Goal: Task Accomplishment & Management: Use online tool/utility

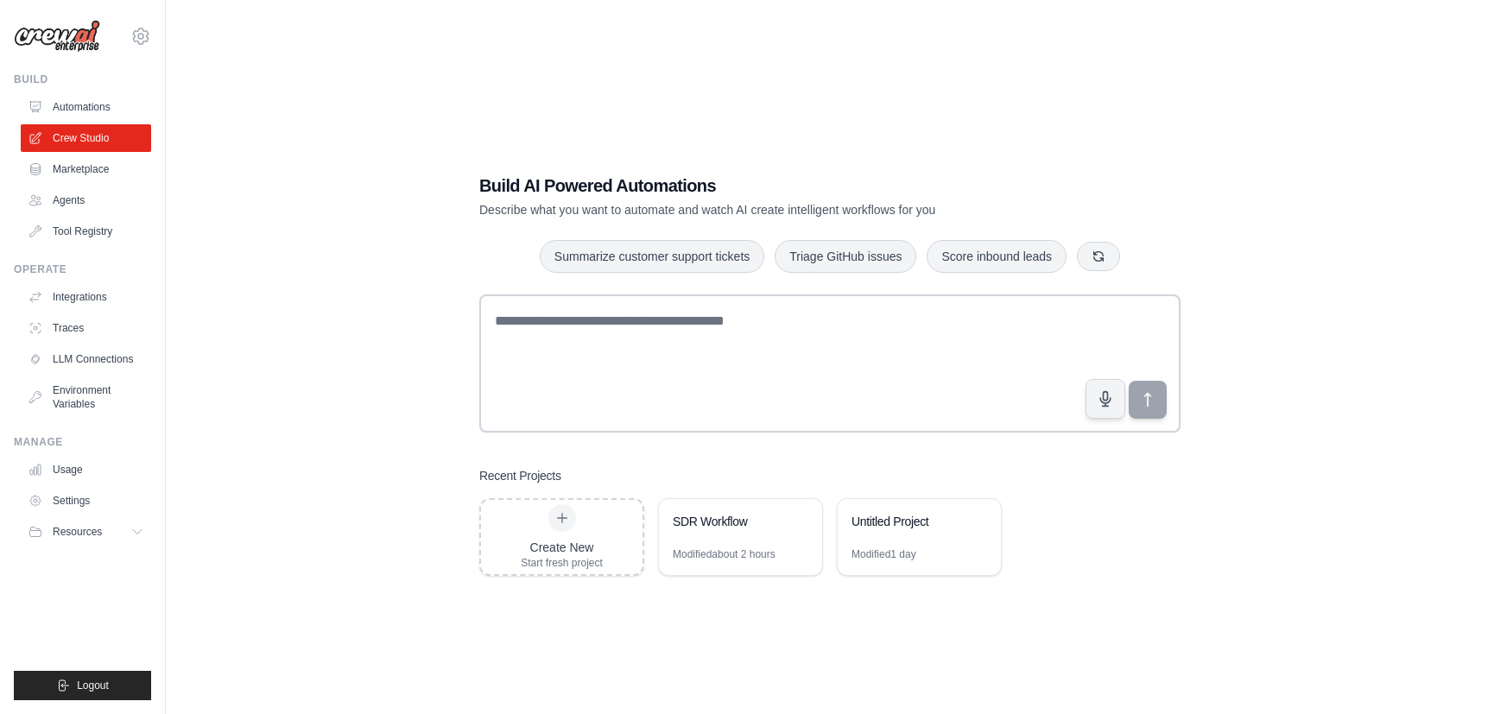
click at [268, 228] on div "Build AI Powered Automations Describe what you want to automate and watch AI cr…" at bounding box center [829, 374] width 1273 height 714
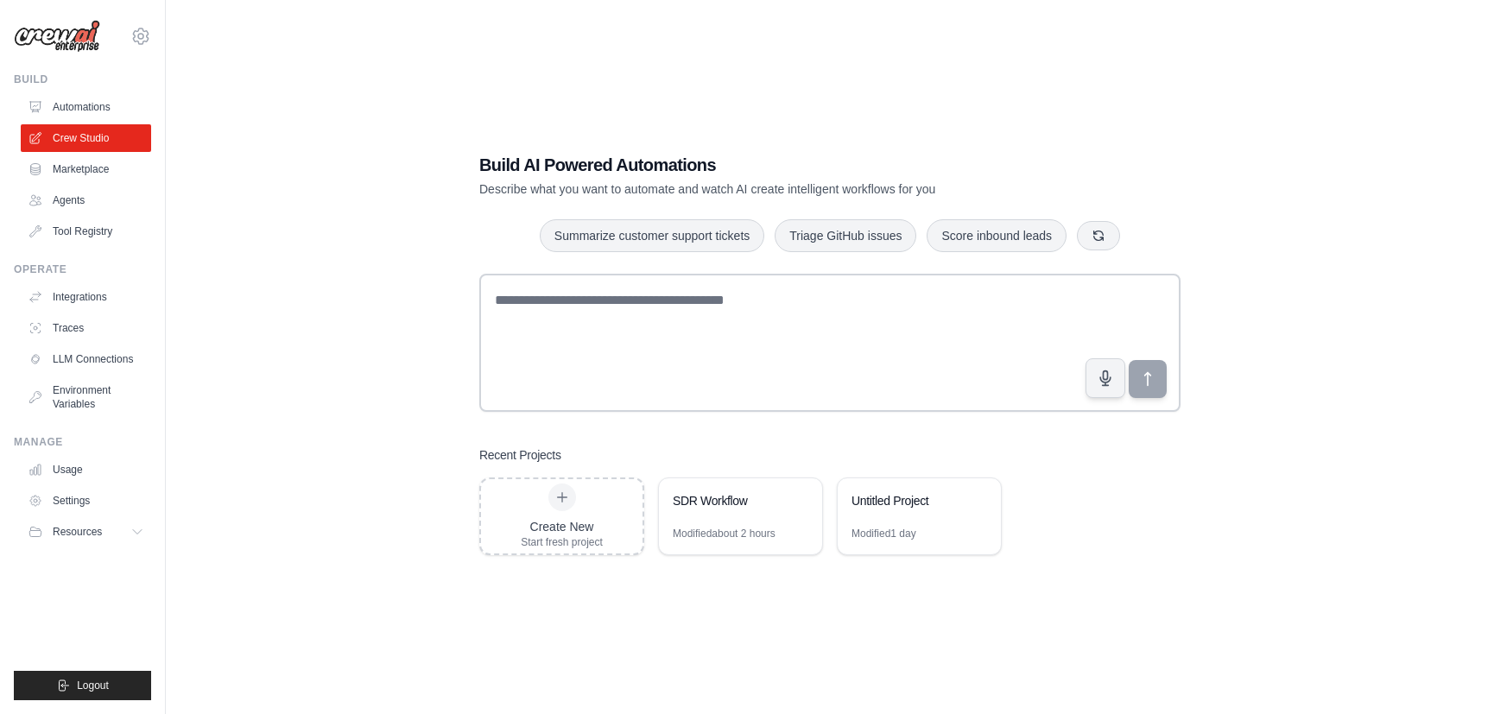
scroll to position [35, 0]
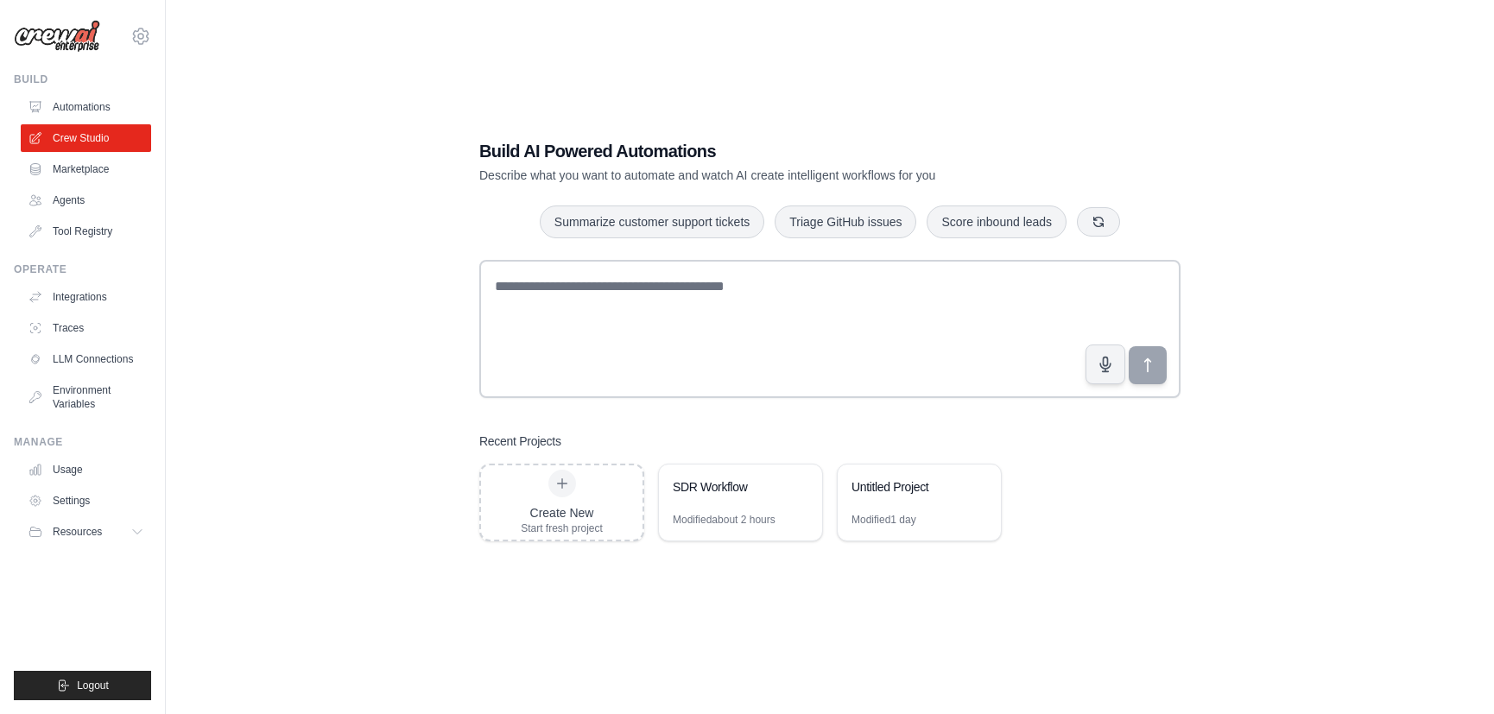
click at [1065, 629] on div "Build AI Powered Automations Describe what you want to automate and watch AI cr…" at bounding box center [829, 340] width 1273 height 714
click at [389, 266] on div "Build AI Powered Automations Describe what you want to automate and watch AI cr…" at bounding box center [829, 340] width 1273 height 714
click at [896, 621] on div "Build AI Powered Automations Describe what you want to automate and watch AI cr…" at bounding box center [829, 340] width 1273 height 714
click at [304, 328] on div "Build AI Powered Automations Describe what you want to automate and watch AI cr…" at bounding box center [829, 340] width 1273 height 714
click at [60, 268] on div "Operate" at bounding box center [82, 269] width 137 height 14
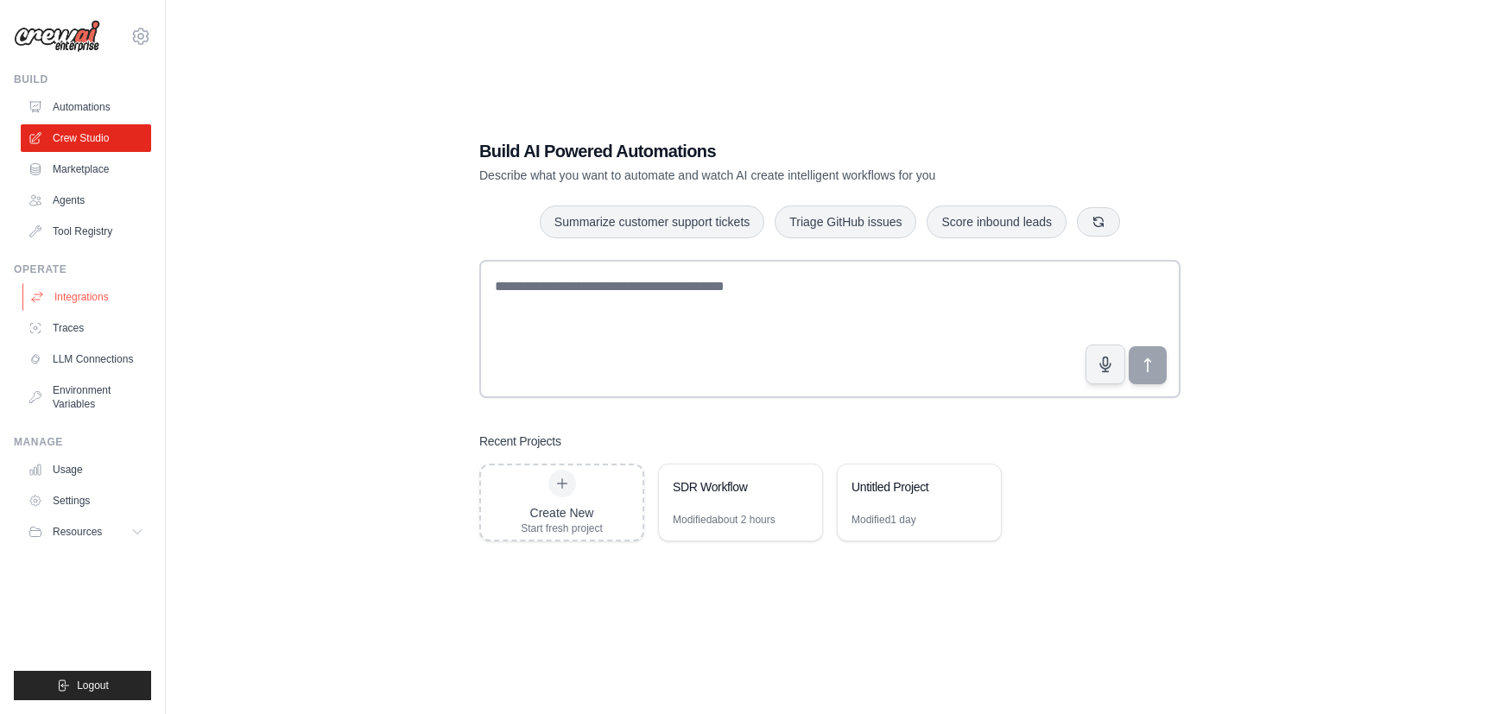
click at [76, 289] on link "Integrations" at bounding box center [87, 297] width 130 height 28
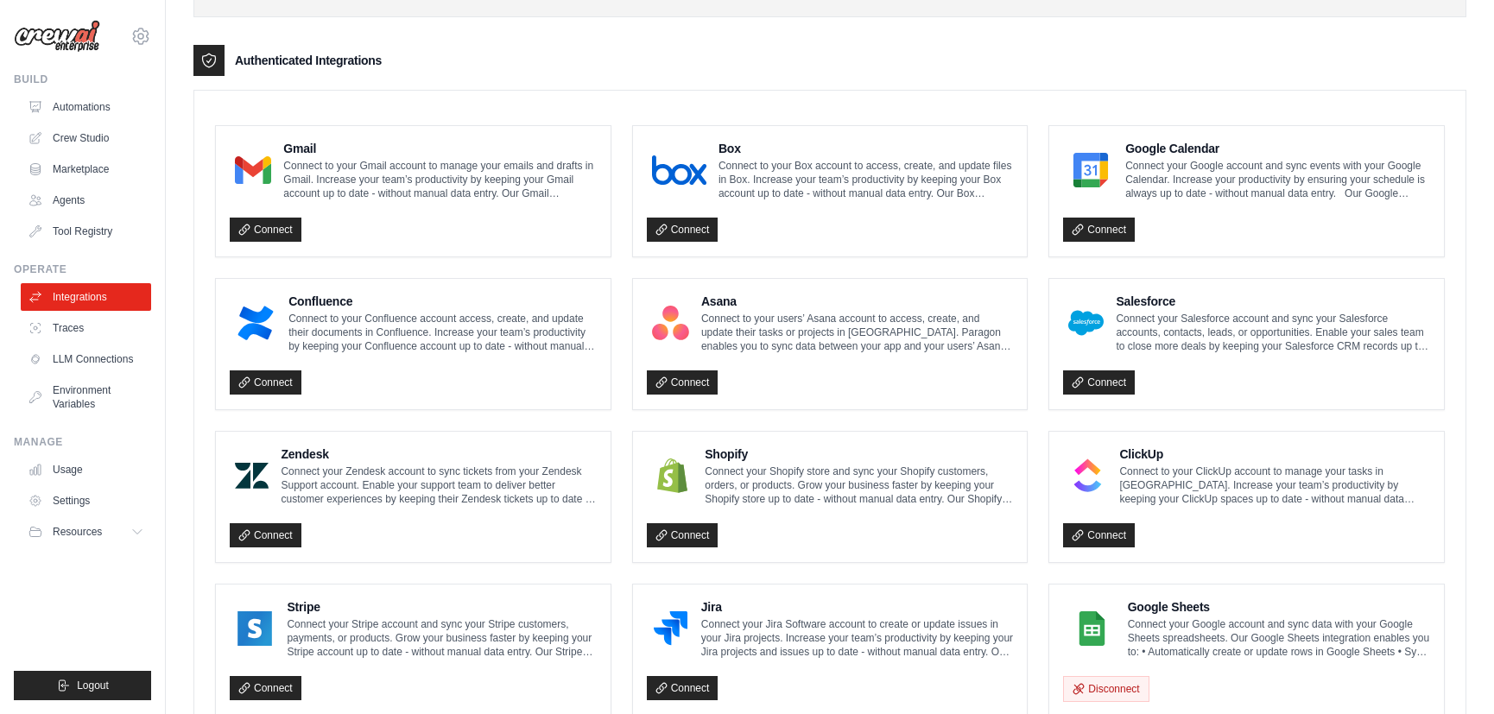
scroll to position [392, 0]
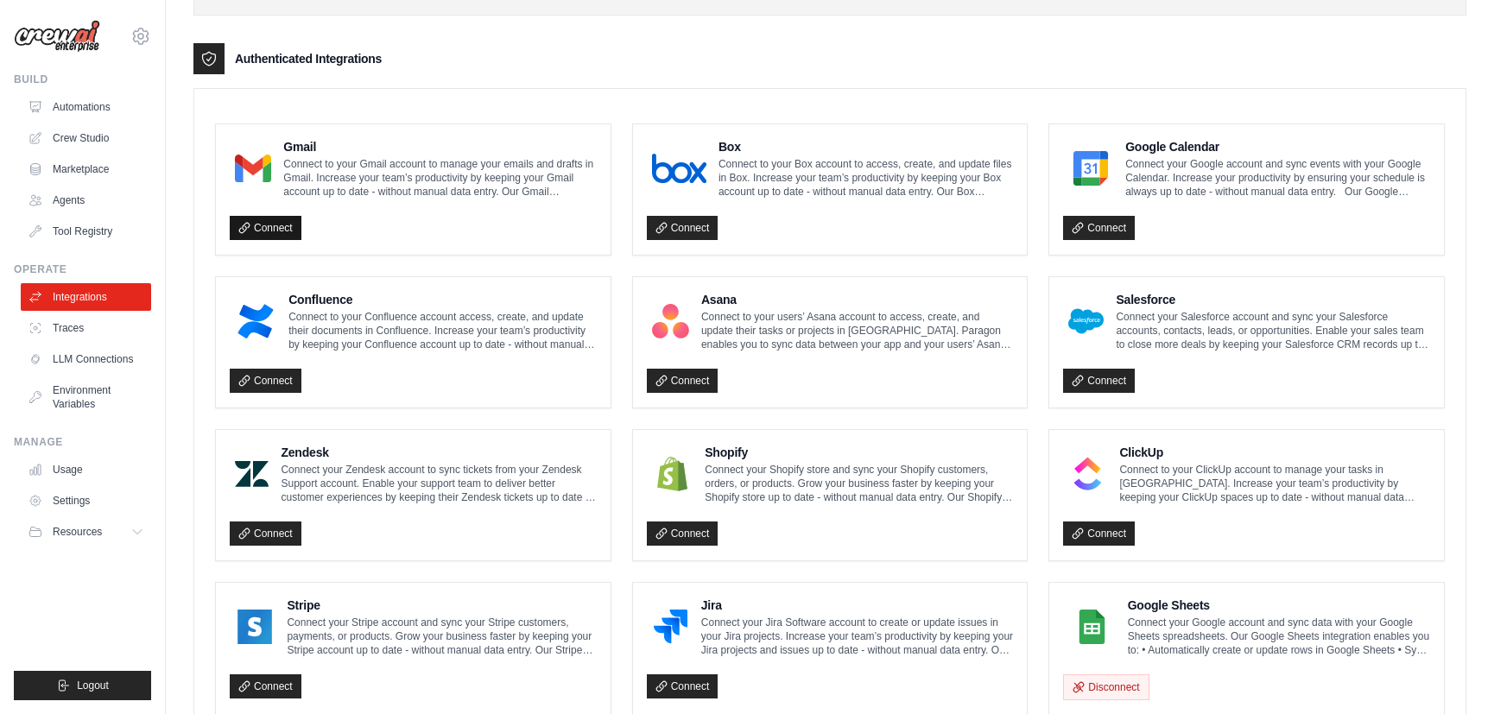
click at [267, 225] on link "Connect" at bounding box center [266, 228] width 72 height 24
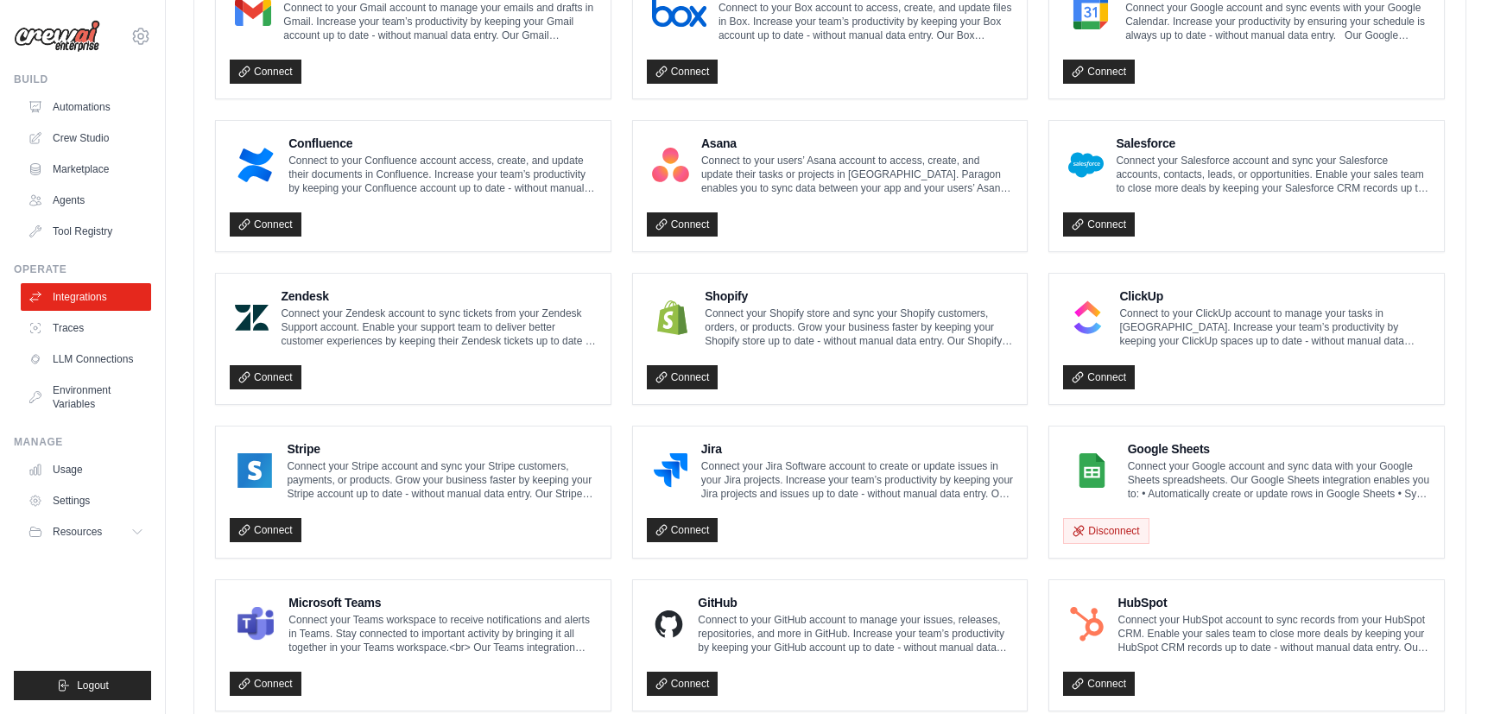
scroll to position [908, 0]
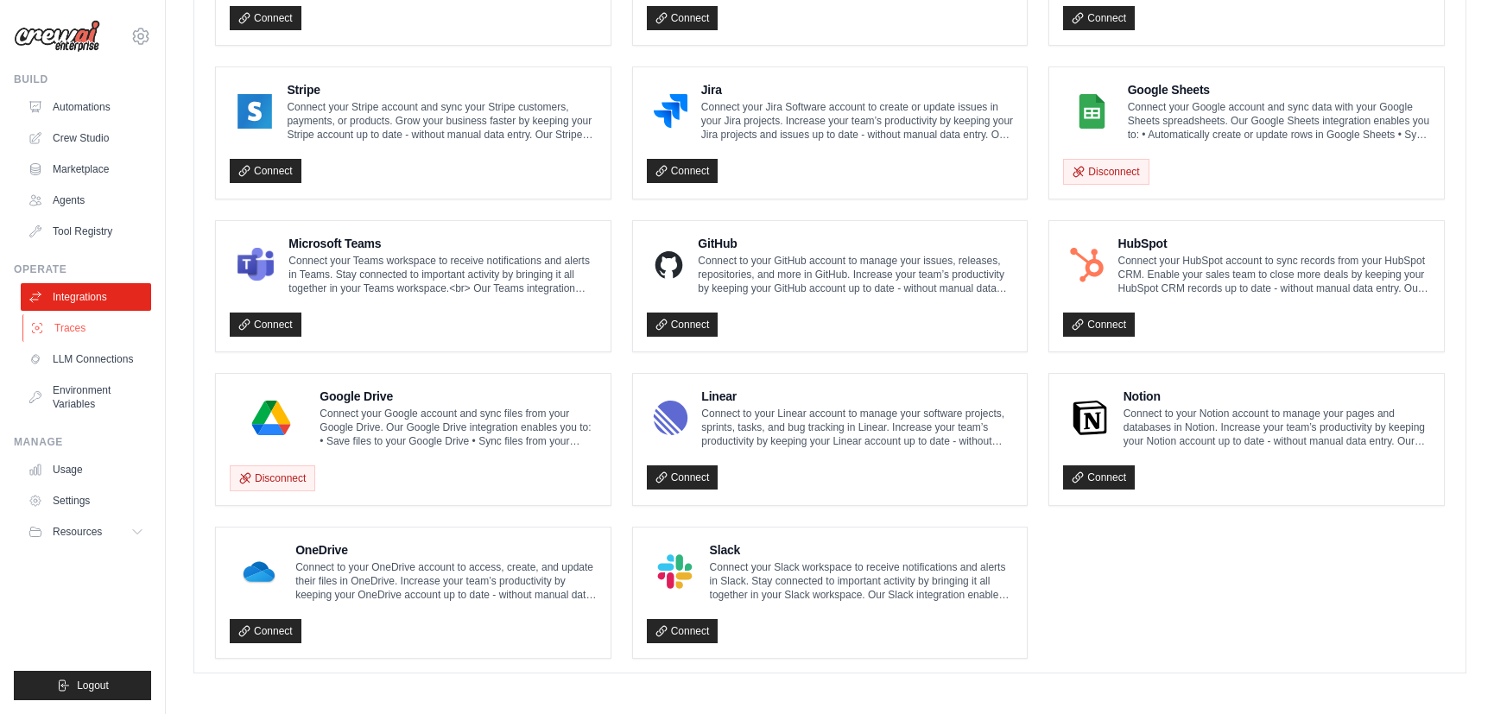
click at [53, 319] on link "Traces" at bounding box center [87, 328] width 130 height 28
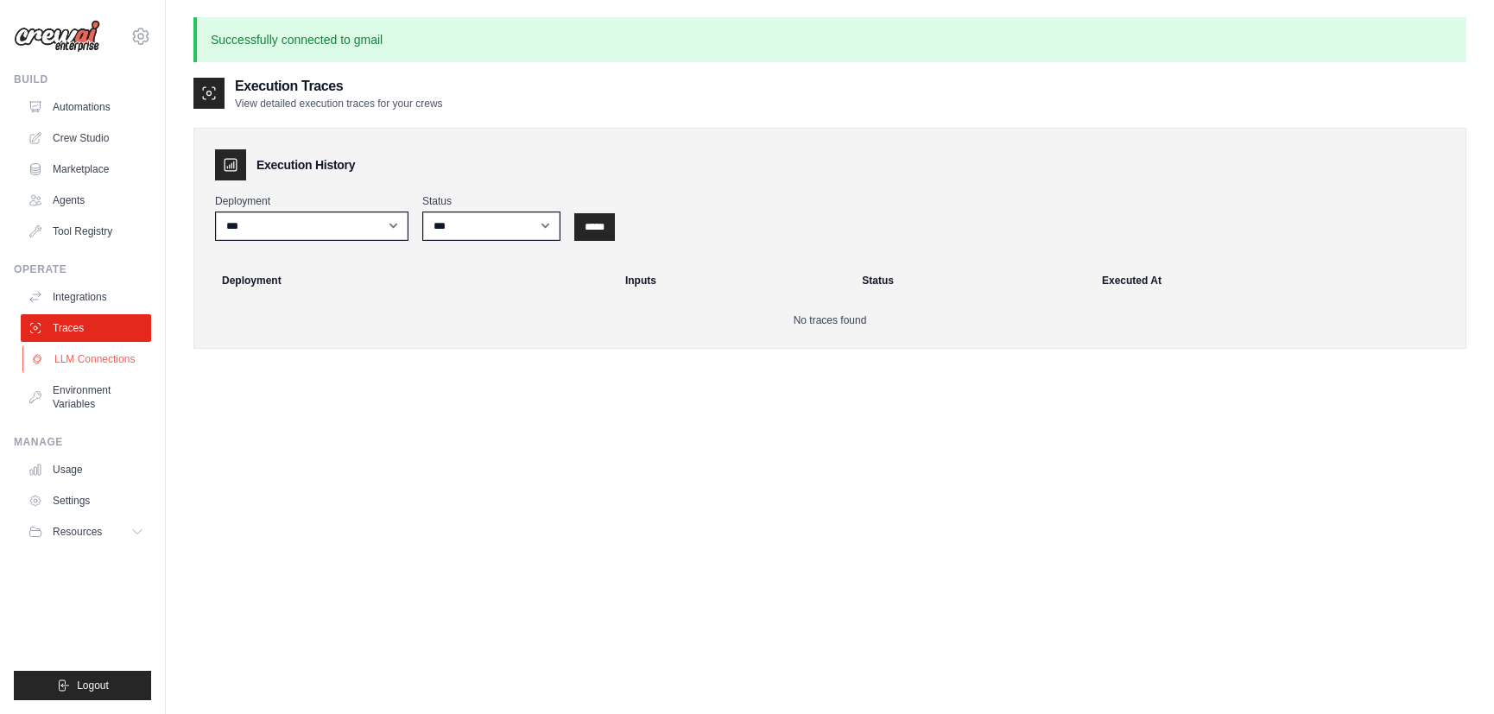
click at [72, 357] on link "LLM Connections" at bounding box center [87, 359] width 130 height 28
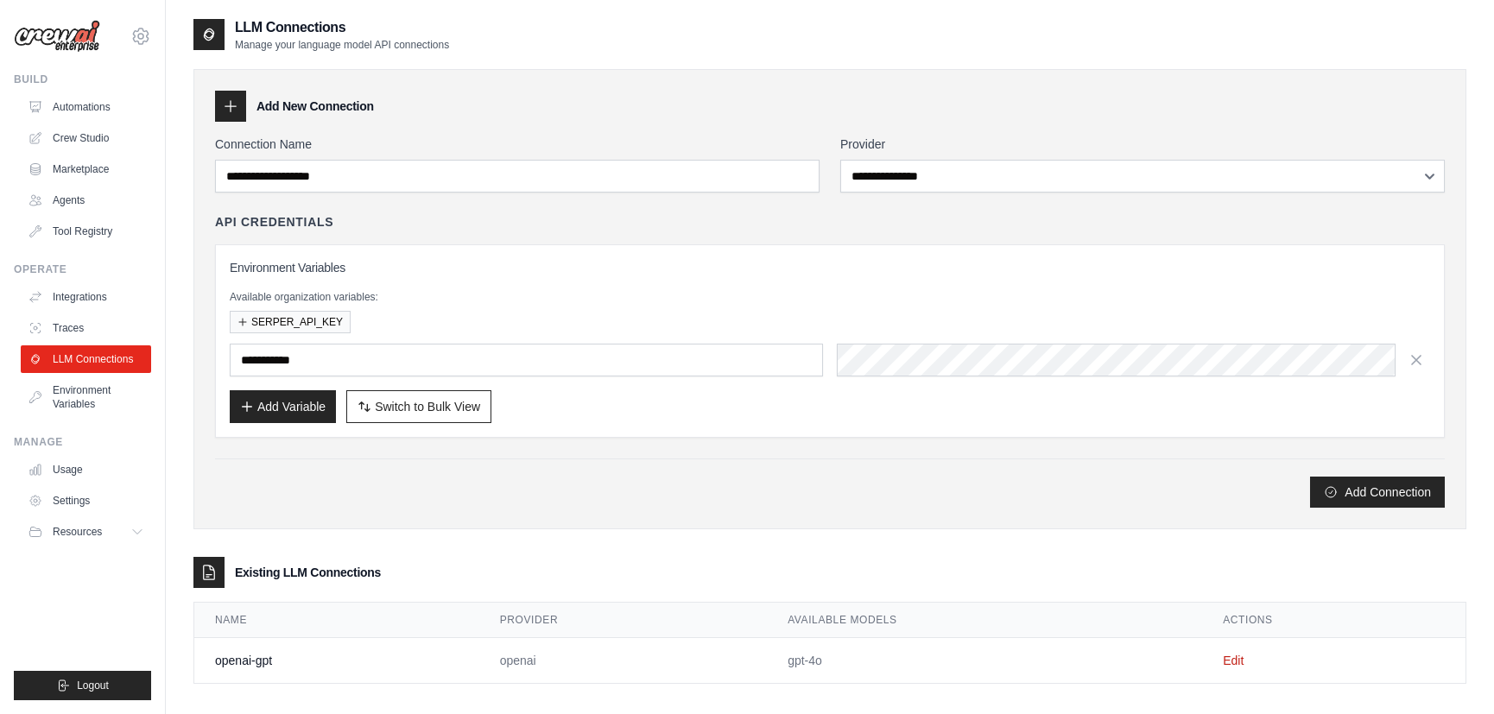
click at [281, 503] on div "Add Connection" at bounding box center [830, 492] width 1230 height 31
click at [381, 509] on div "**********" at bounding box center [829, 299] width 1273 height 460
click at [299, 504] on div "Add Connection" at bounding box center [830, 492] width 1230 height 31
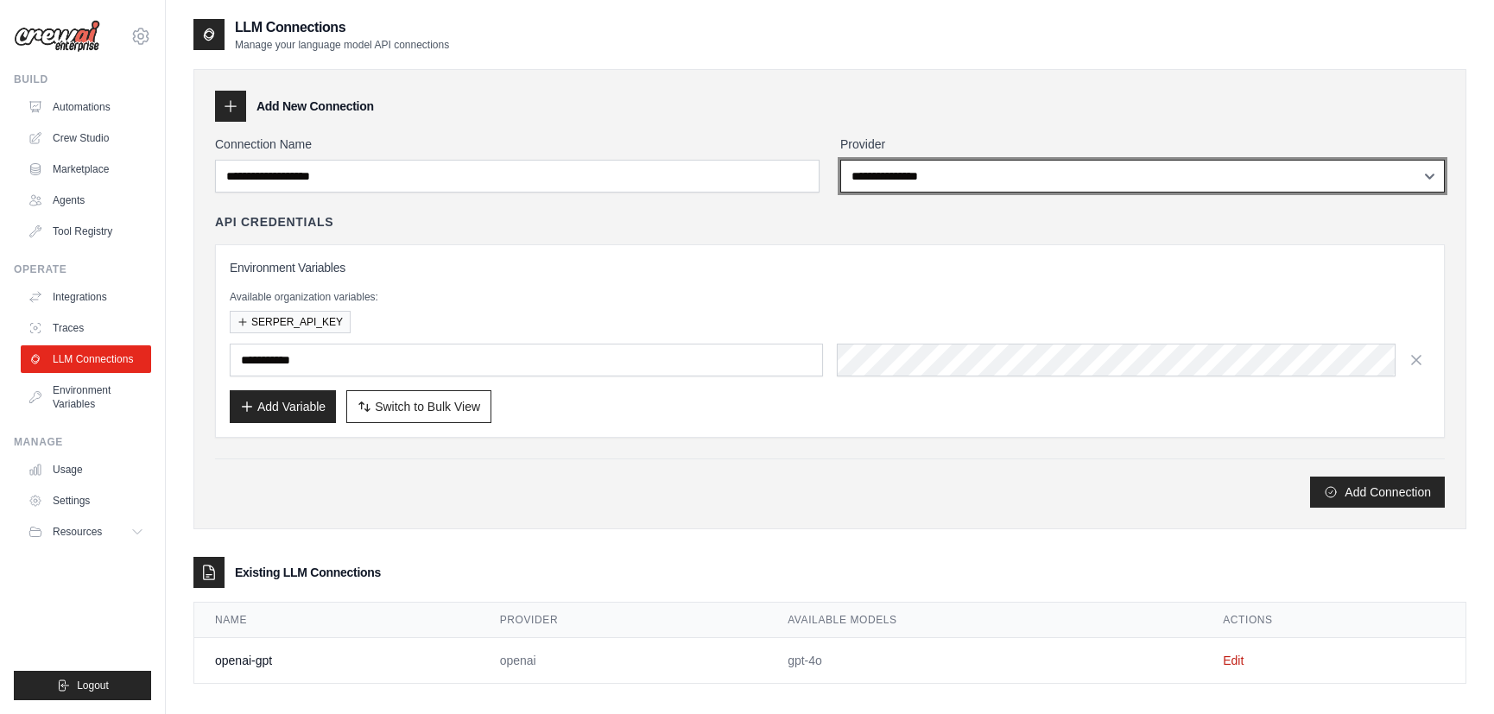
click at [912, 176] on select "**********" at bounding box center [1142, 176] width 604 height 33
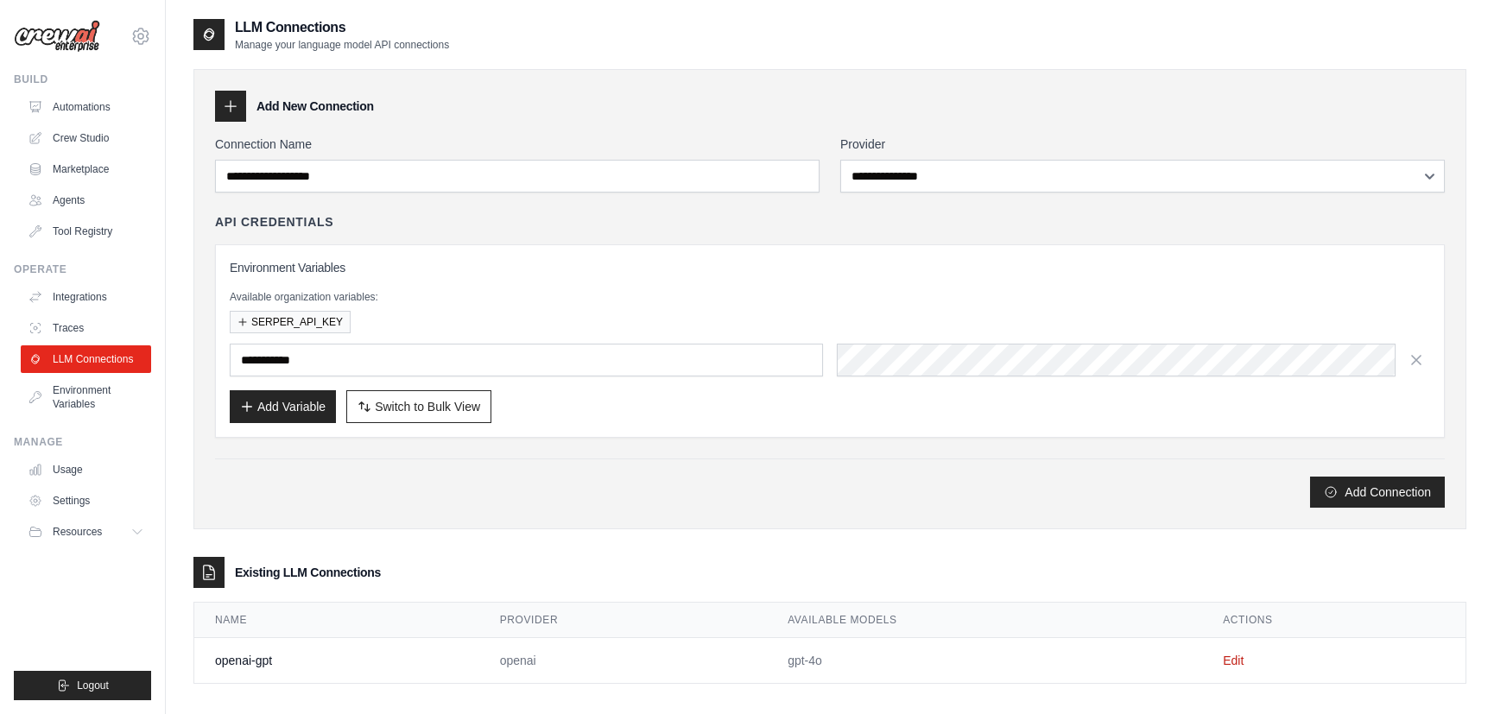
click at [442, 193] on div "**********" at bounding box center [830, 322] width 1230 height 372
click at [455, 225] on div "API Credentials" at bounding box center [830, 221] width 1230 height 17
click at [136, 385] on link "Environment Variables" at bounding box center [87, 396] width 130 height 41
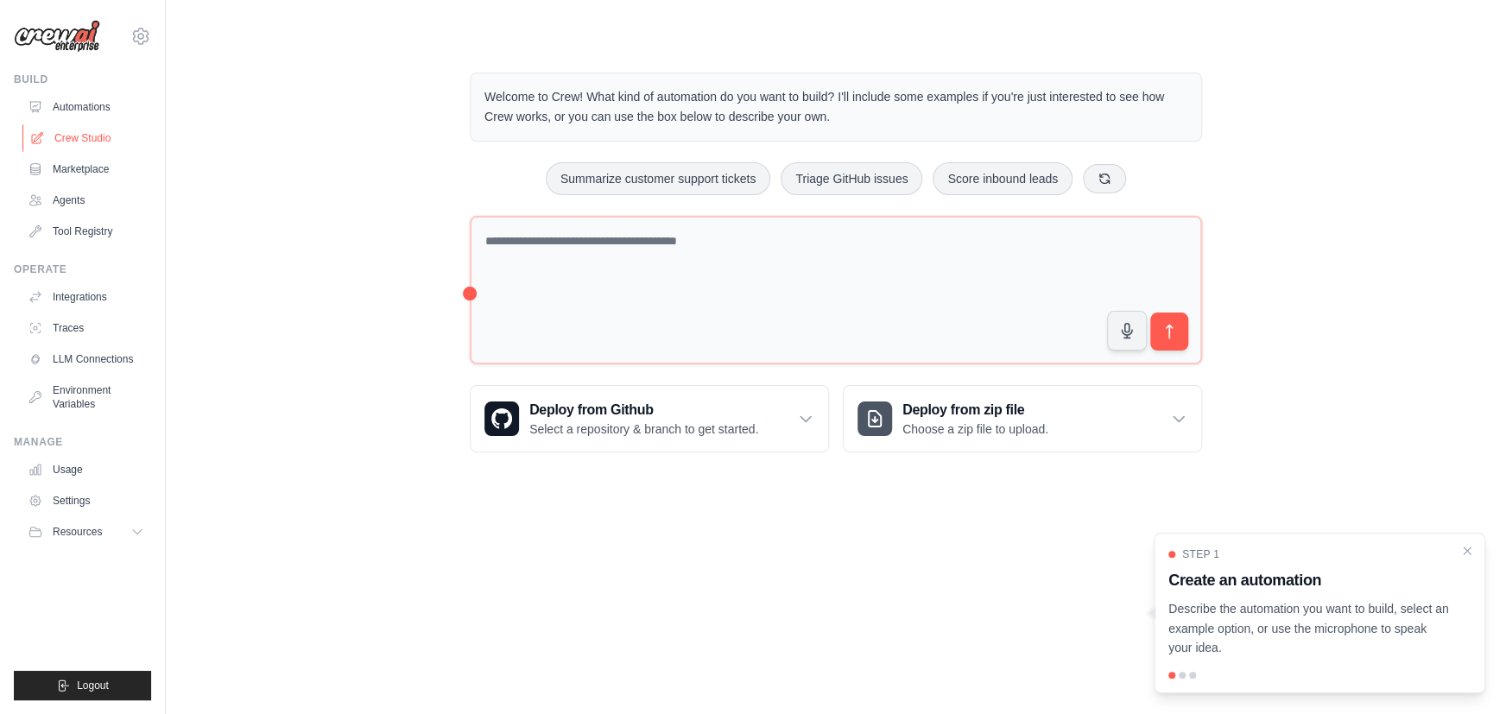
click at [84, 131] on link "Crew Studio" at bounding box center [87, 138] width 130 height 28
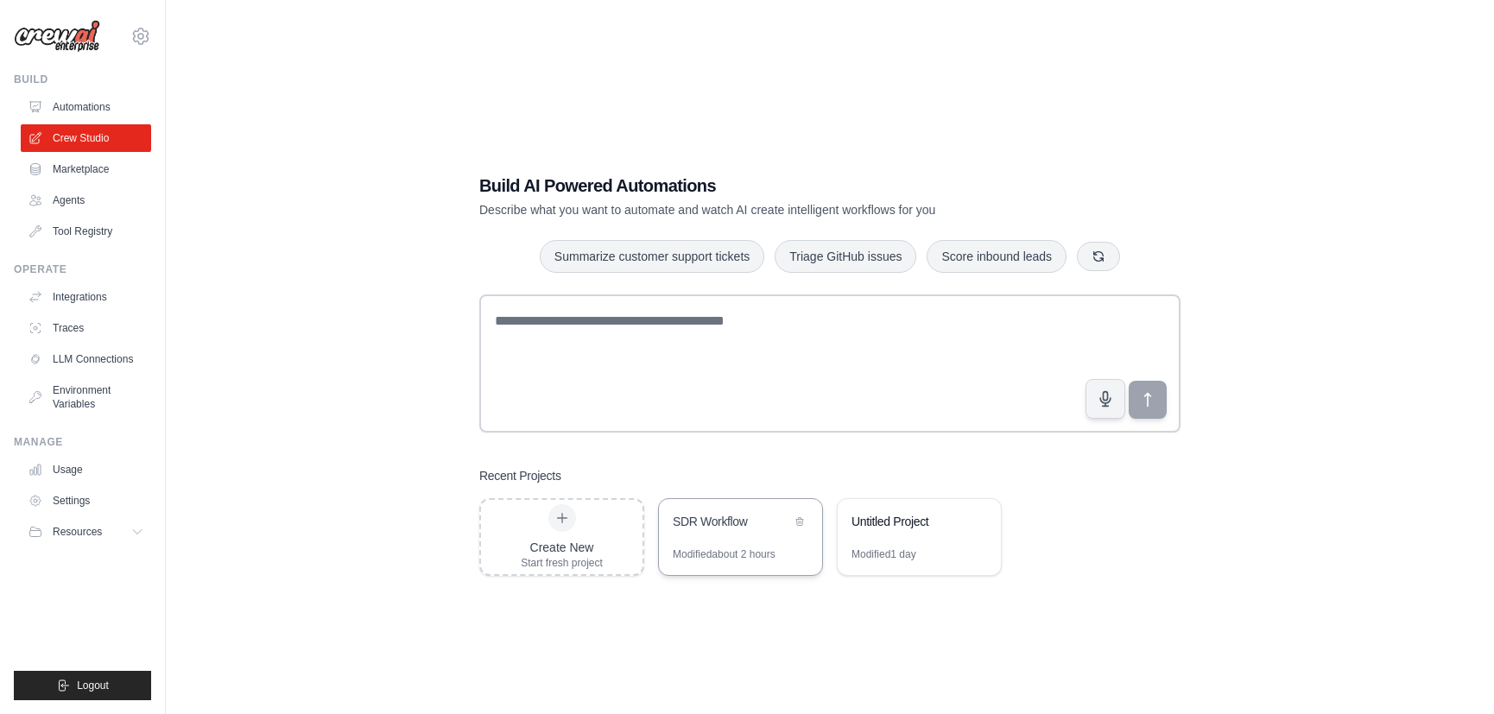
click at [682, 508] on div "SDR Workflow" at bounding box center [740, 523] width 163 height 48
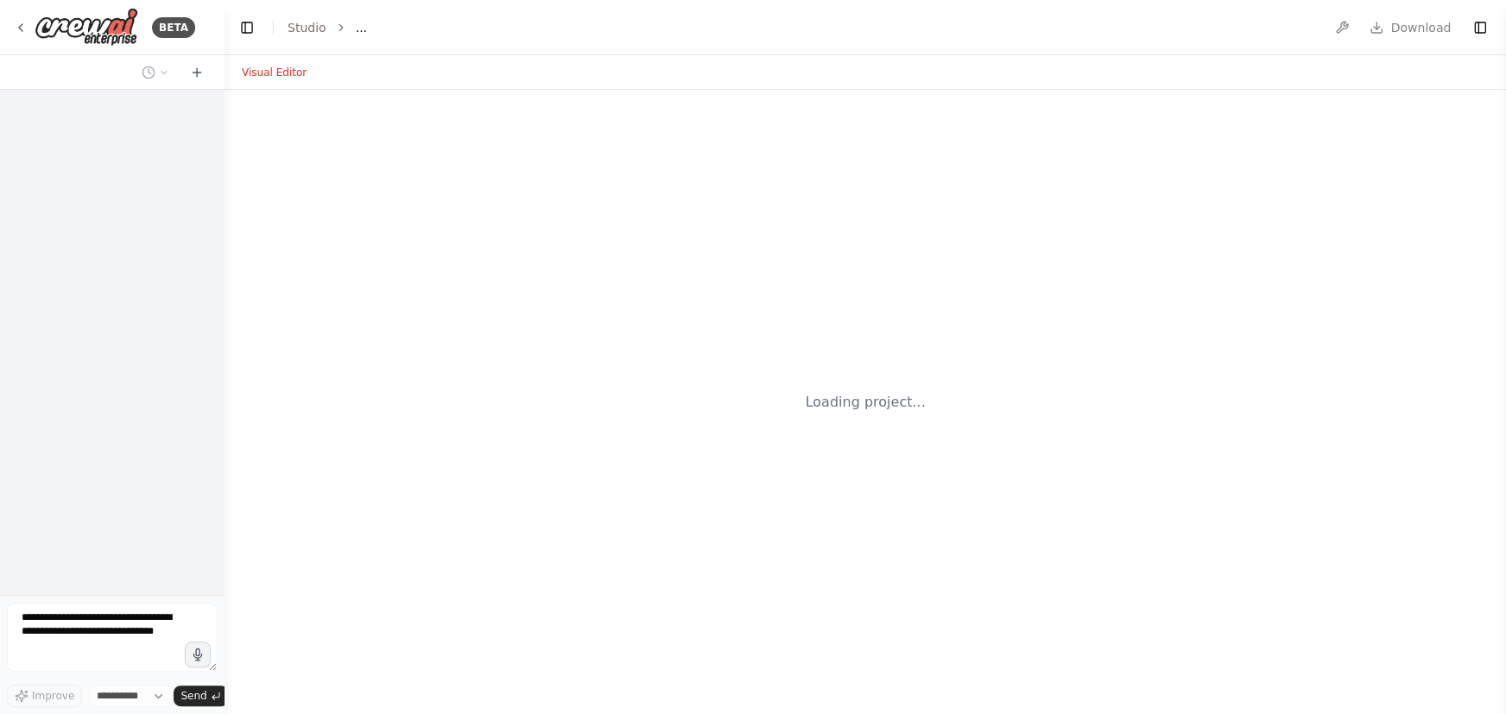
select select "****"
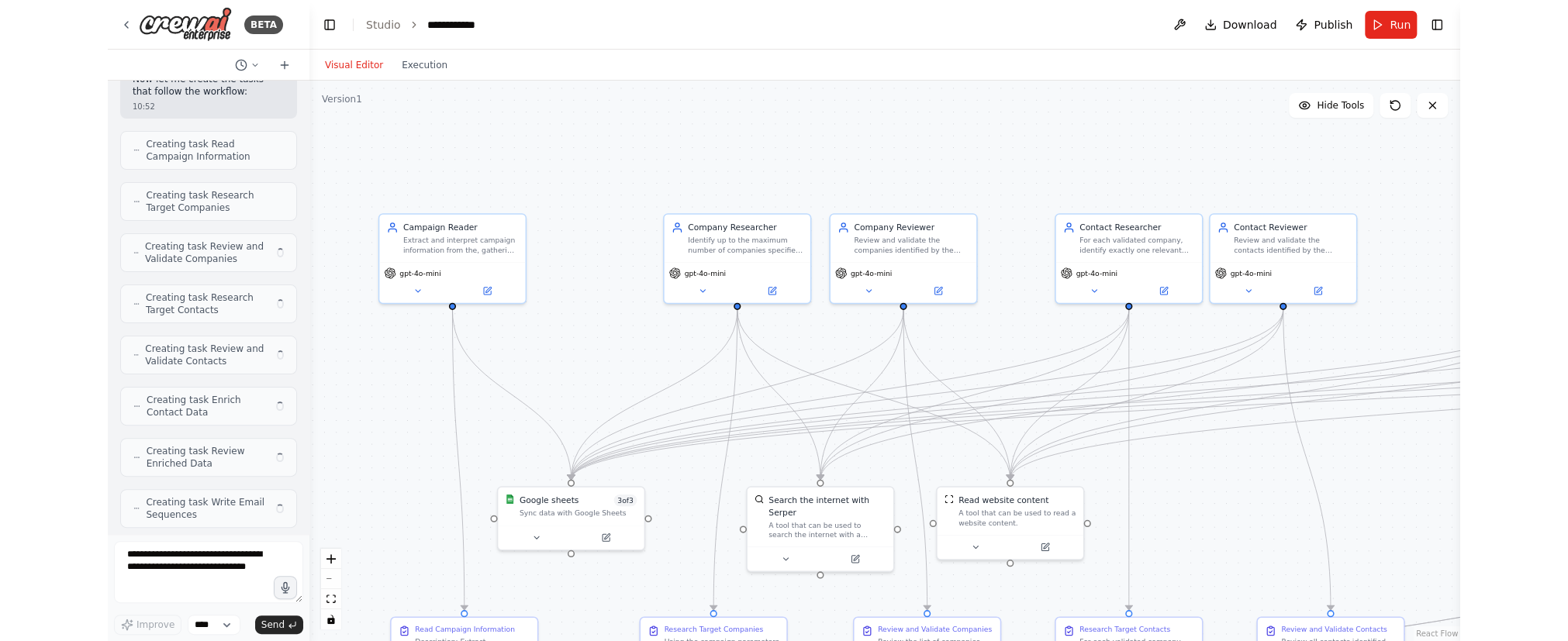
scroll to position [3710, 0]
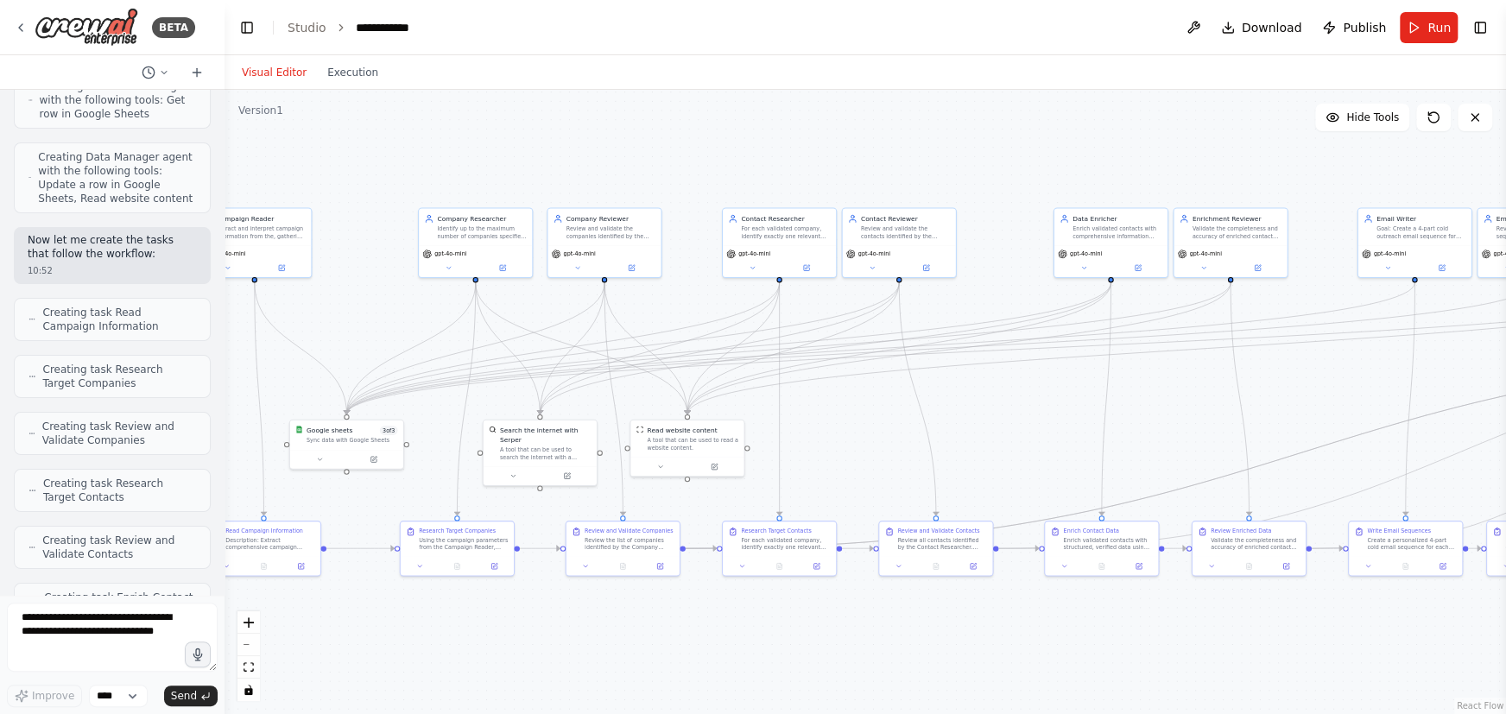
drag, startPoint x: 933, startPoint y: 176, endPoint x: 768, endPoint y: 119, distance: 174.5
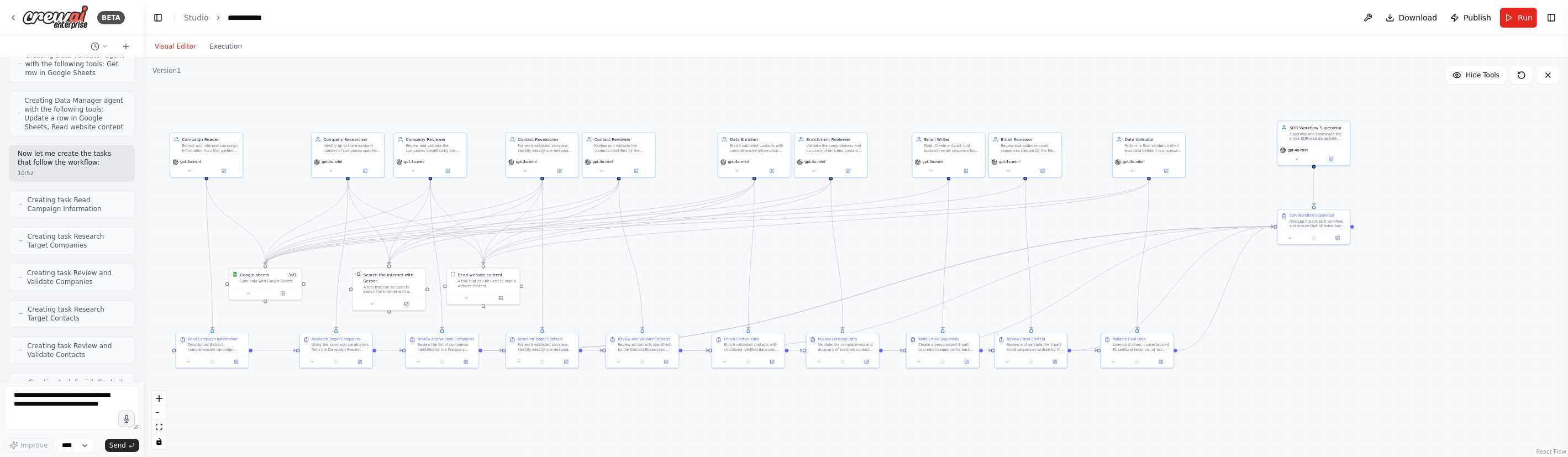
drag, startPoint x: 445, startPoint y: 100, endPoint x: 520, endPoint y: 99, distance: 75.0
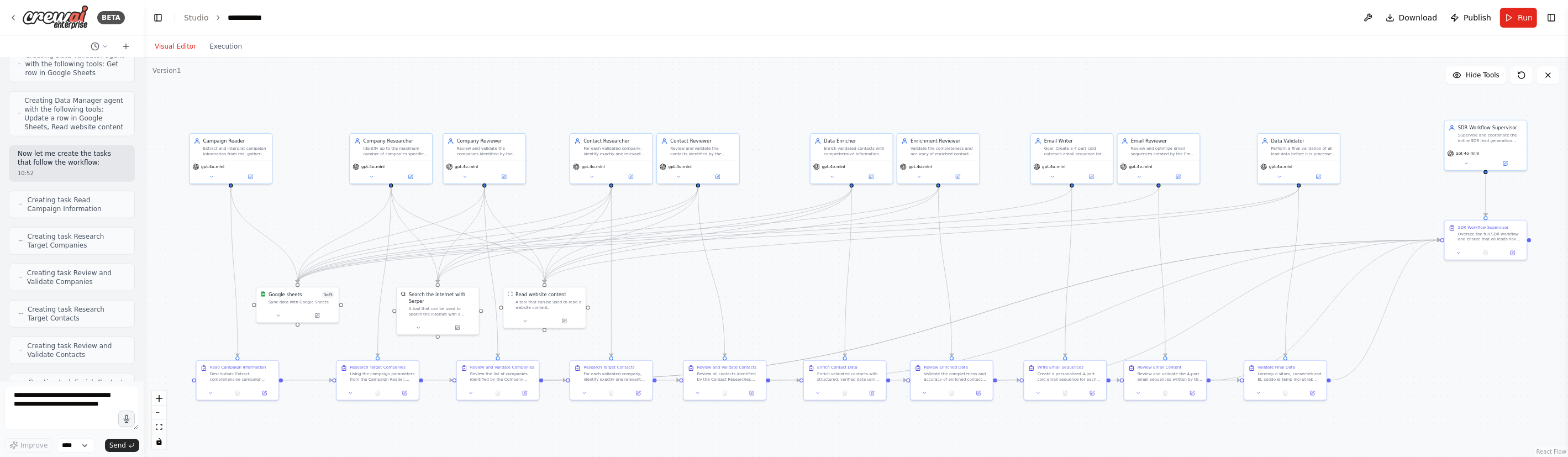
drag, startPoint x: 463, startPoint y: 97, endPoint x: 482, endPoint y: 94, distance: 19.2
click at [160, 20] on button "Toggle Left Sidebar" at bounding box center [158, 18] width 15 height 15
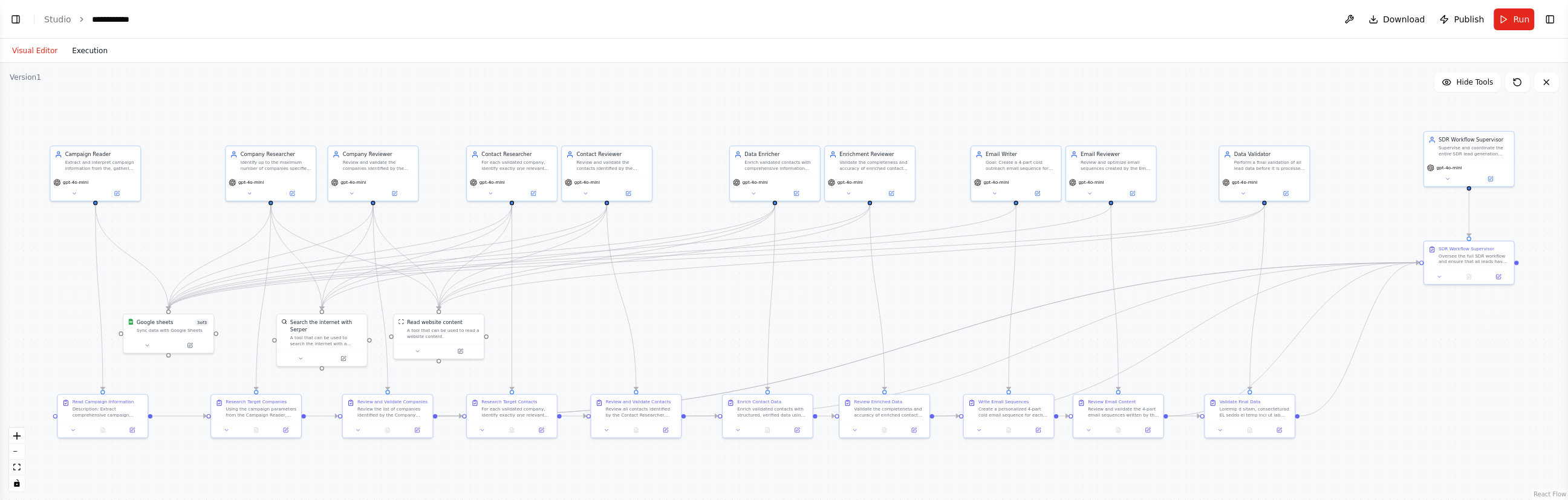
click at [96, 50] on button "Execution" at bounding box center [90, 50] width 50 height 15
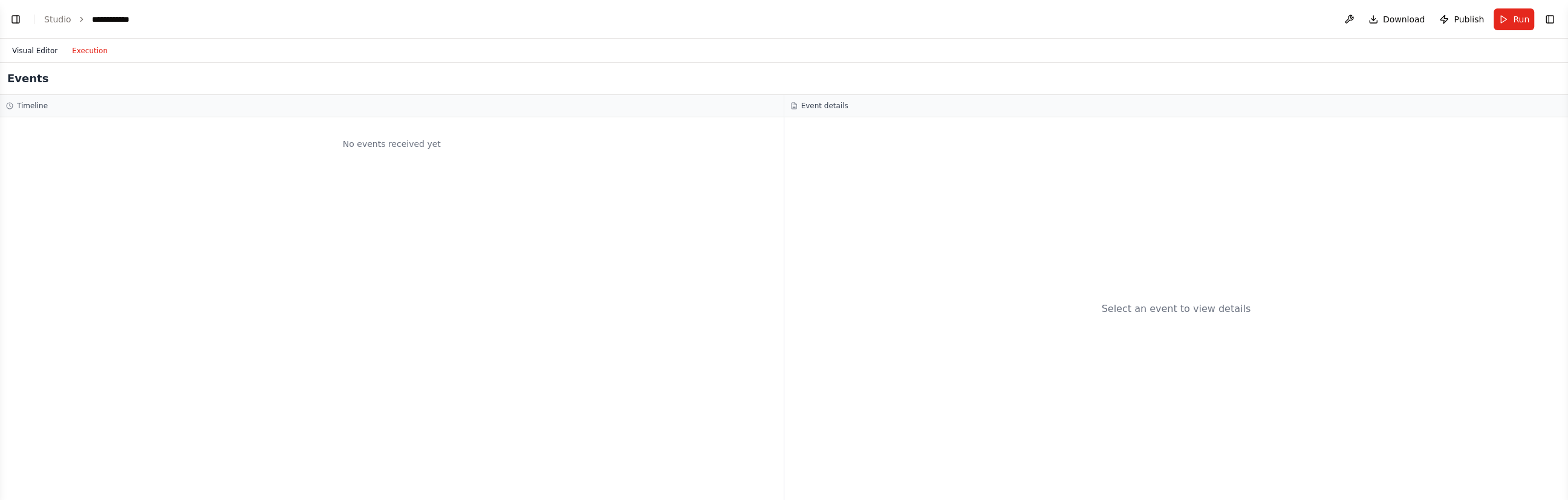
click at [45, 48] on button "Visual Editor" at bounding box center [34, 50] width 60 height 15
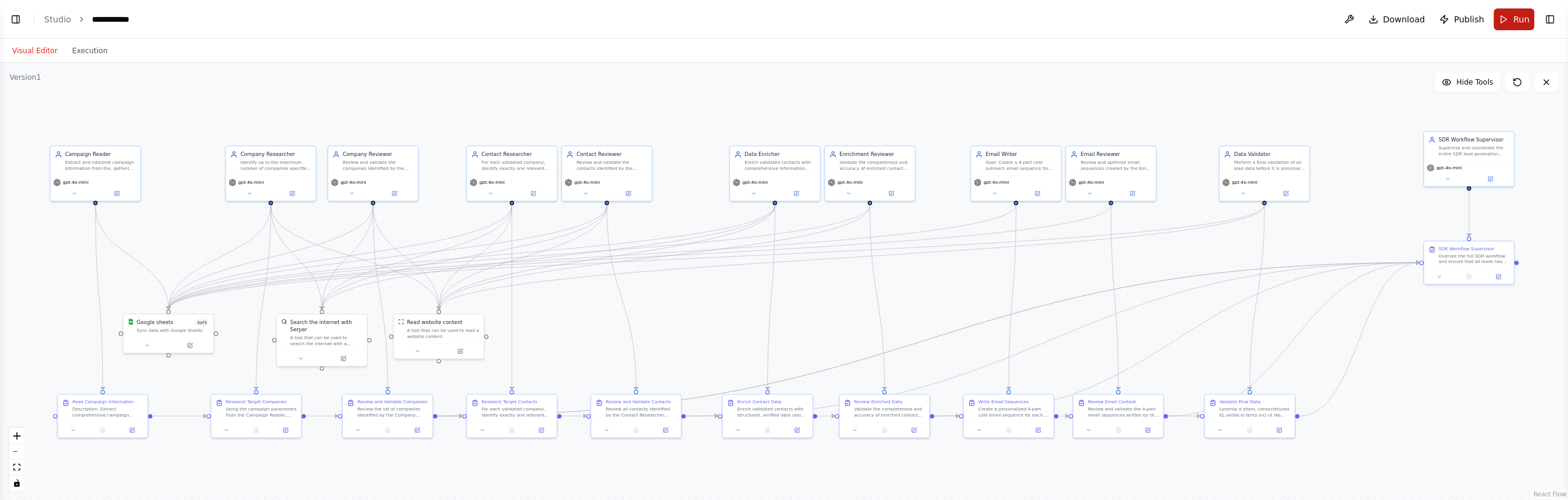
click at [1054, 19] on span "Run" at bounding box center [1520, 19] width 16 height 12
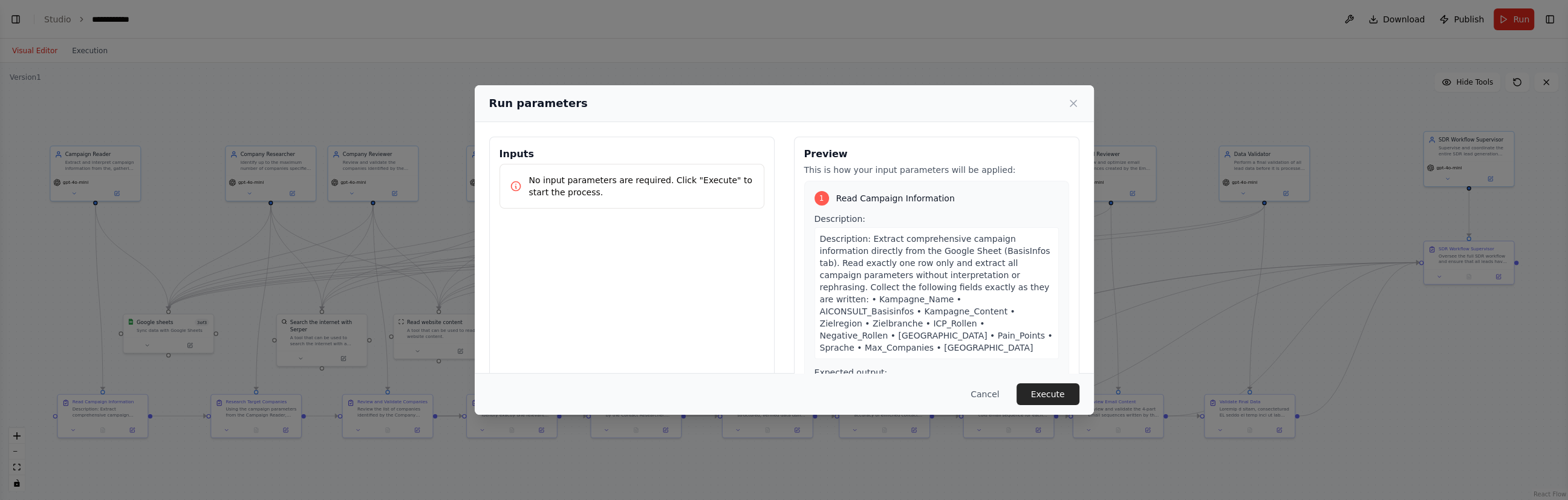
click at [1034, 392] on button "Execute" at bounding box center [1048, 394] width 63 height 22
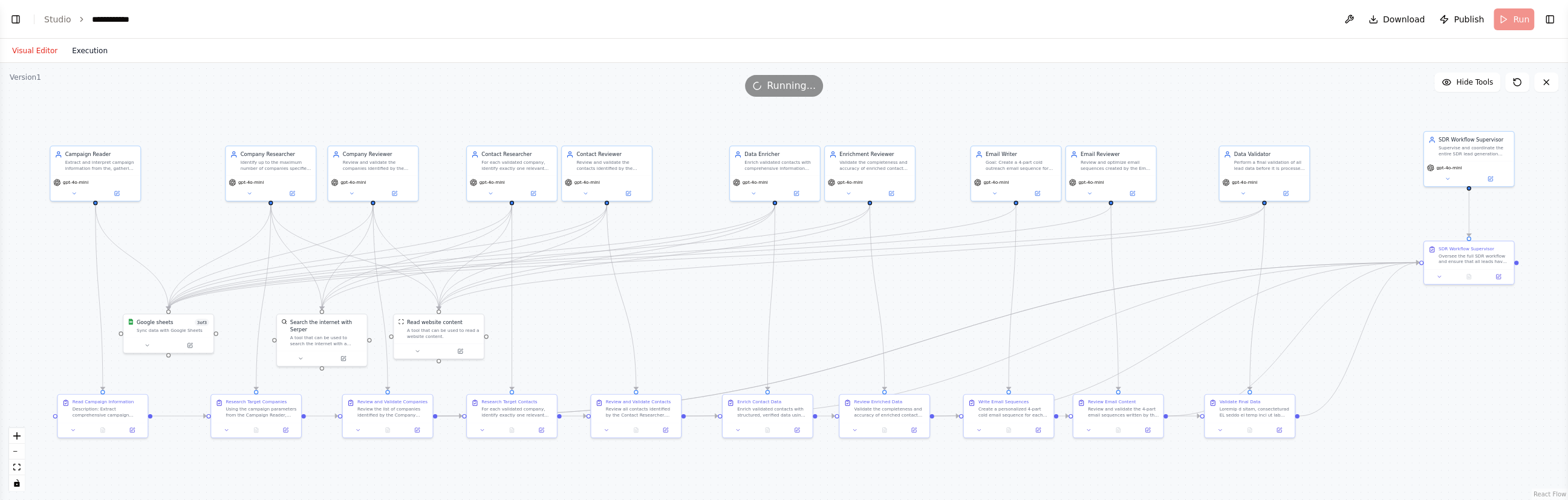
click at [81, 48] on button "Execution" at bounding box center [90, 50] width 50 height 15
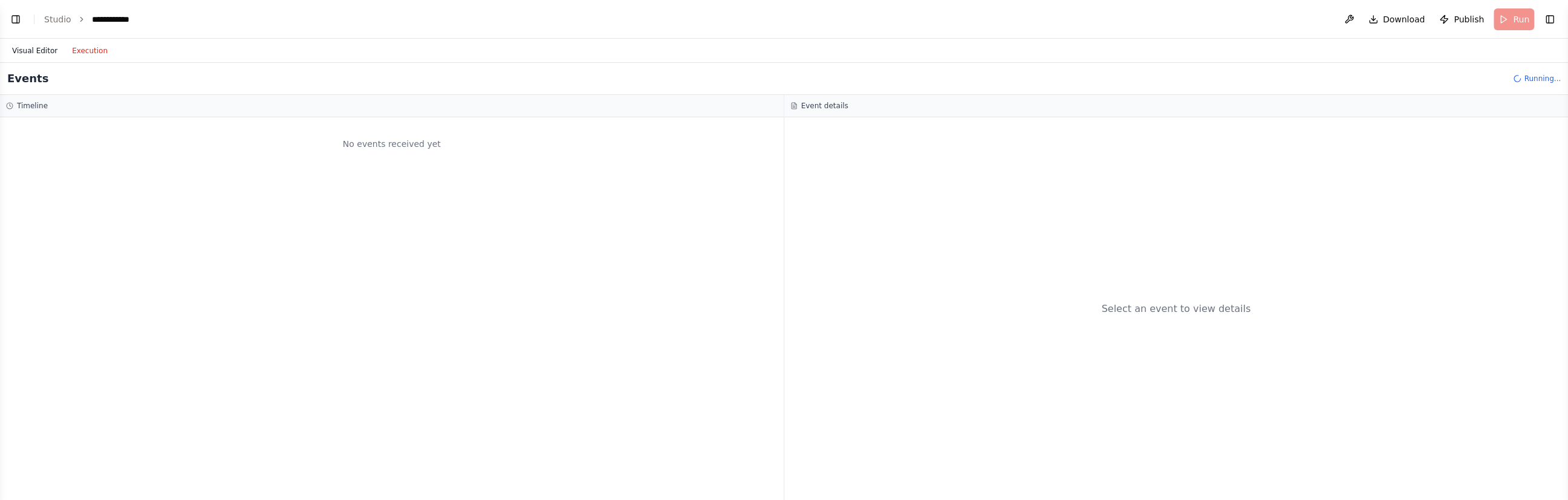
click at [33, 48] on button "Visual Editor" at bounding box center [34, 50] width 60 height 15
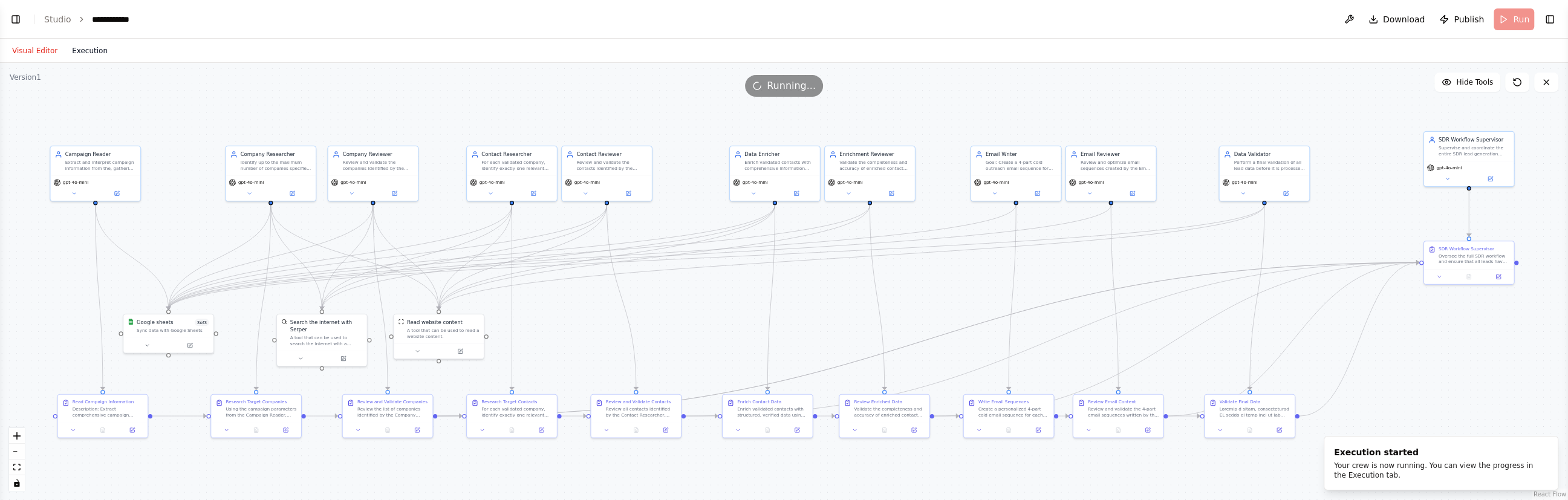
click at [82, 50] on button "Execution" at bounding box center [90, 50] width 50 height 15
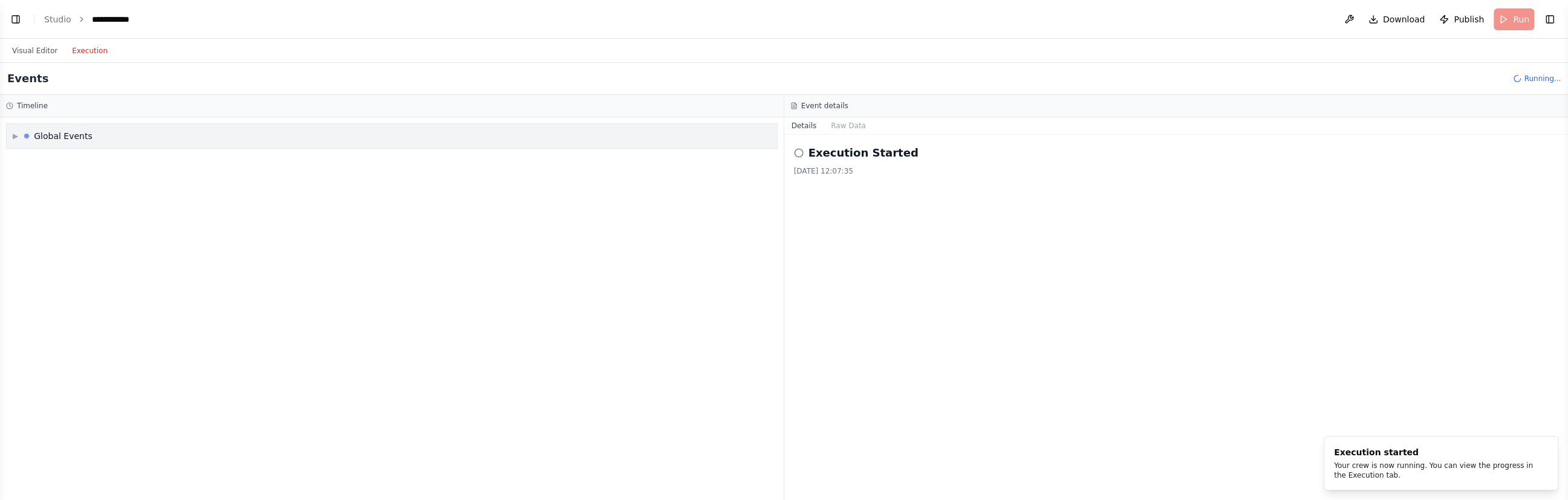
click at [29, 135] on div at bounding box center [27, 136] width 5 height 5
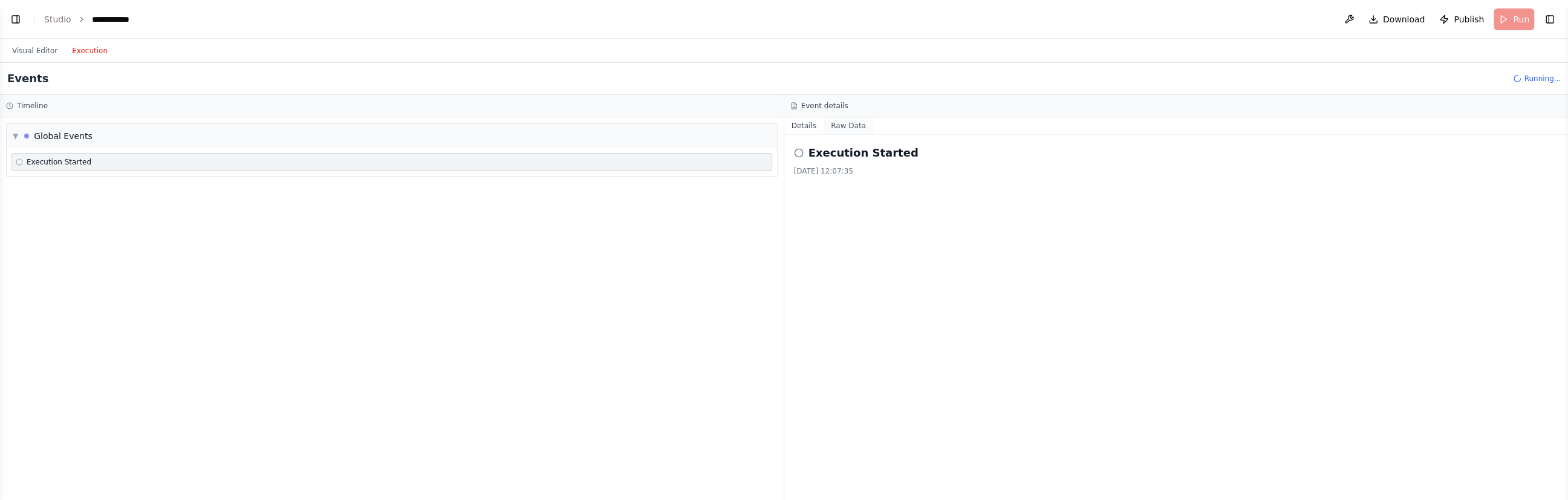
click at [849, 125] on button "Raw Data" at bounding box center [848, 126] width 50 height 17
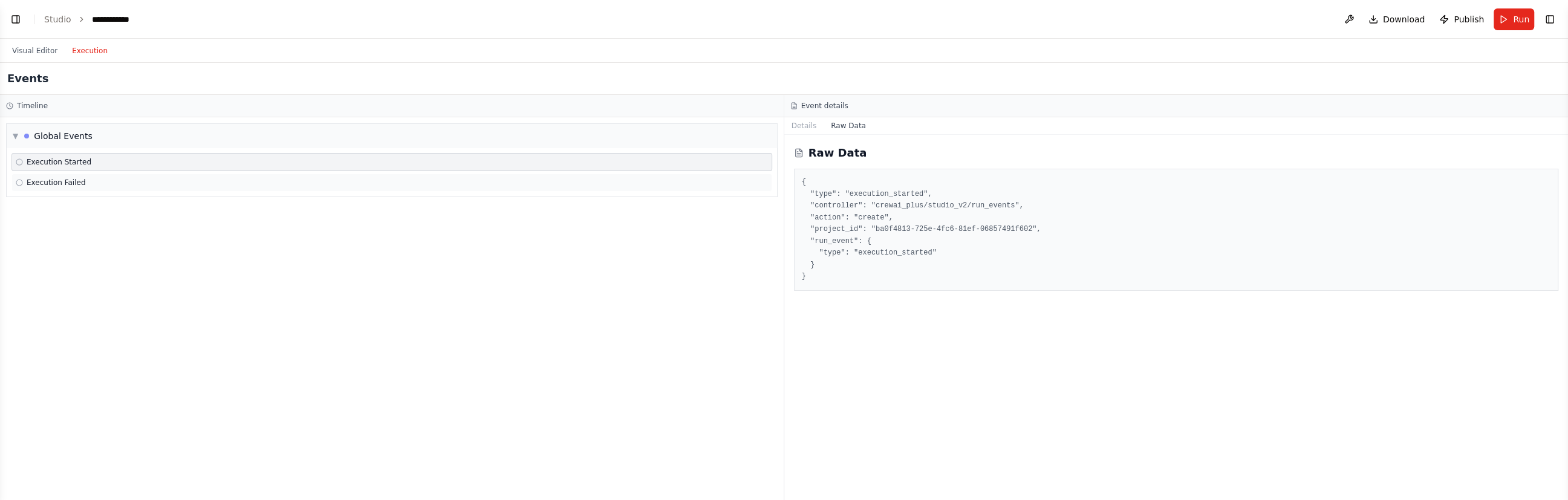
click at [86, 186] on div "Execution Failed" at bounding box center [391, 183] width 752 height 10
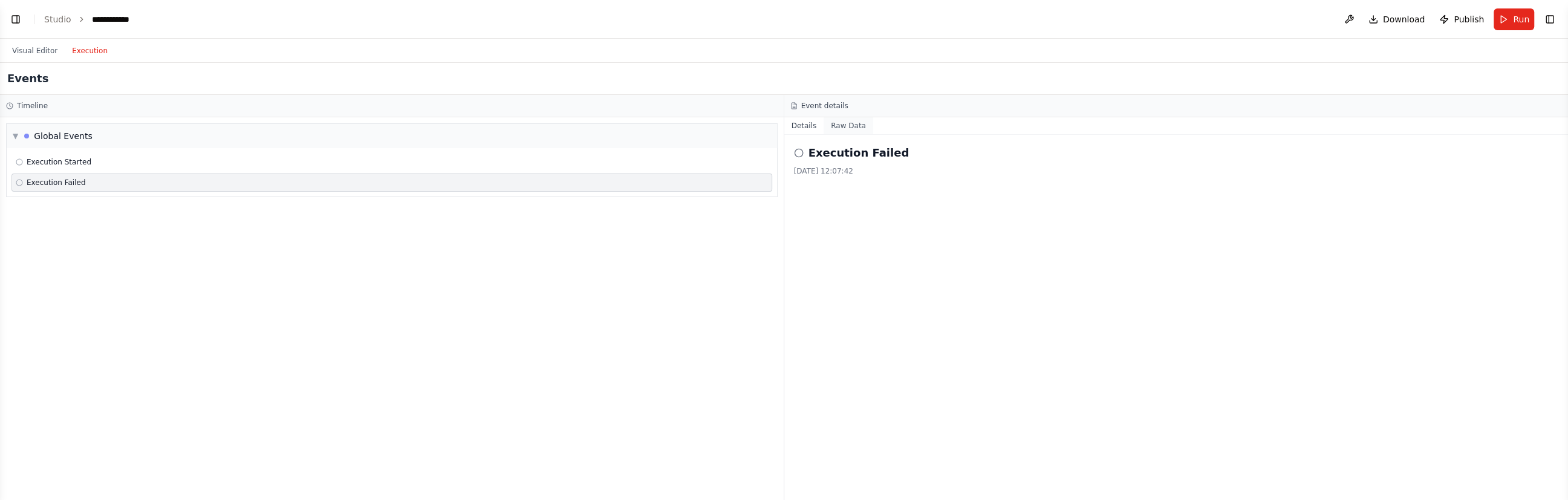
click at [852, 129] on button "Raw Data" at bounding box center [848, 126] width 50 height 17
